Goal: Find specific page/section: Find specific page/section

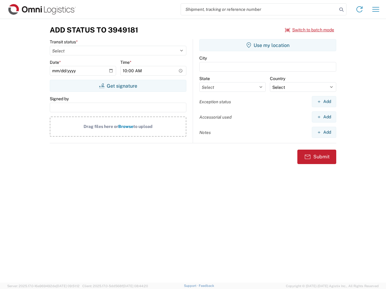
click at [259, 9] on input "search" at bounding box center [259, 9] width 156 height 11
click at [341, 10] on icon at bounding box center [341, 9] width 8 height 8
click at [359, 9] on icon at bounding box center [359, 10] width 10 height 10
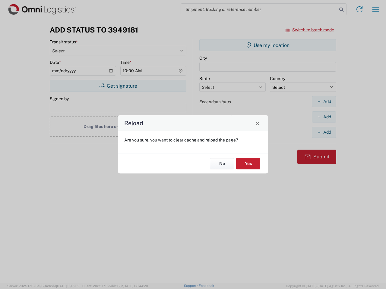
click at [310, 30] on div "Reload Are you sure, you want to clear cache and reload the page? No Yes" at bounding box center [193, 144] width 386 height 289
click at [118, 86] on div "Reload Are you sure, you want to clear cache and reload the page? No Yes" at bounding box center [193, 144] width 386 height 289
click at [268, 45] on div "Reload Are you sure, you want to clear cache and reload the page? No Yes" at bounding box center [193, 144] width 386 height 289
click at [324, 102] on div "Reload Are you sure, you want to clear cache and reload the page? No Yes" at bounding box center [193, 144] width 386 height 289
click at [324, 117] on div "Reload Are you sure, you want to clear cache and reload the page? No Yes" at bounding box center [193, 144] width 386 height 289
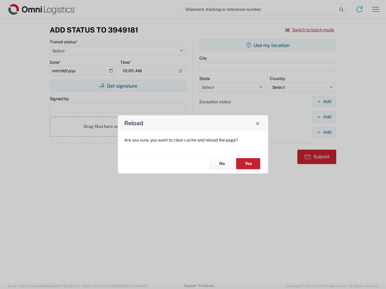
click at [324, 132] on div "Reload Are you sure, you want to clear cache and reload the page? No Yes" at bounding box center [193, 144] width 386 height 289
